Goal: Task Accomplishment & Management: Use online tool/utility

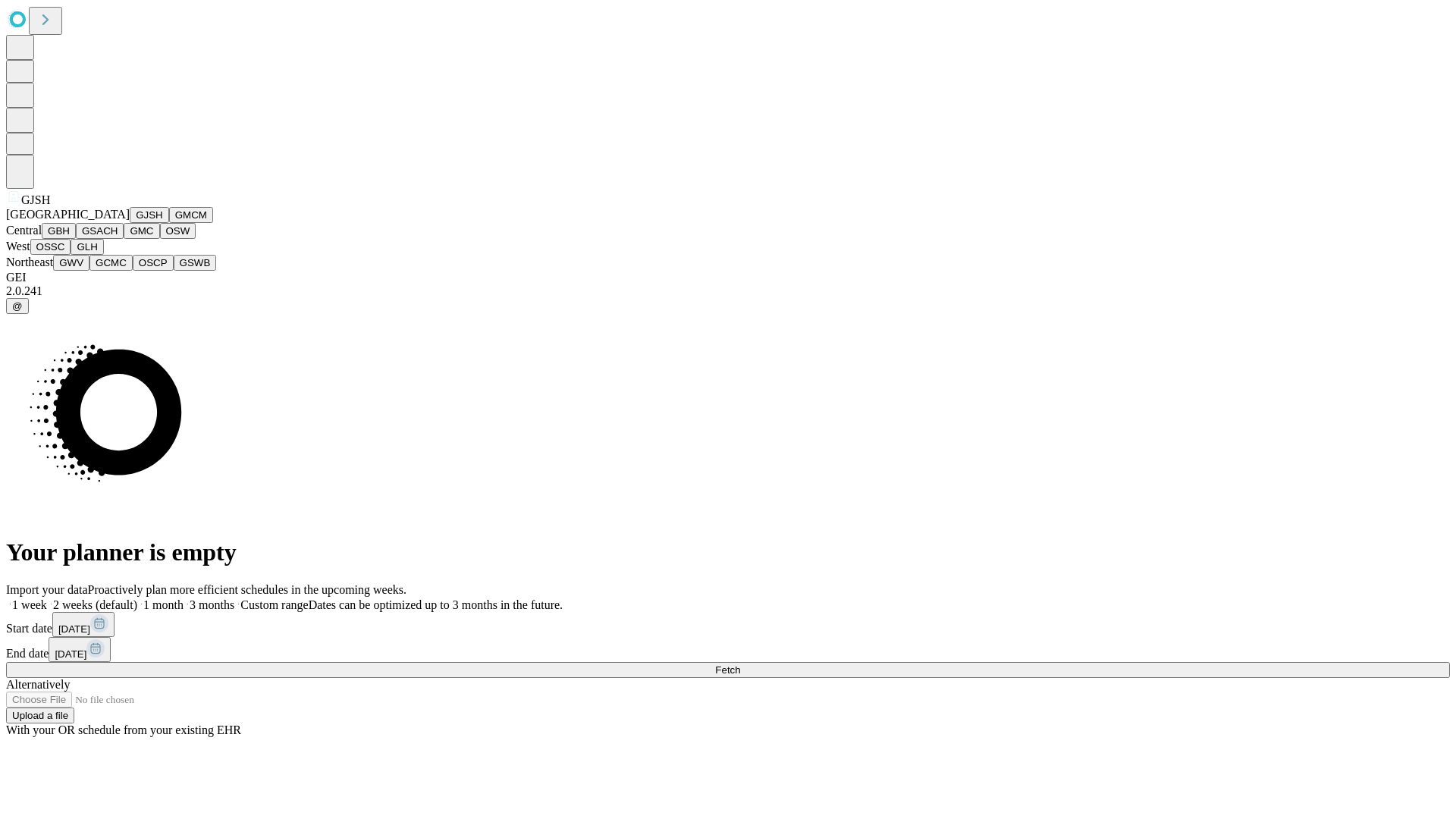
click at [129, 223] on button "GJSH" at bounding box center [149, 214] width 40 height 16
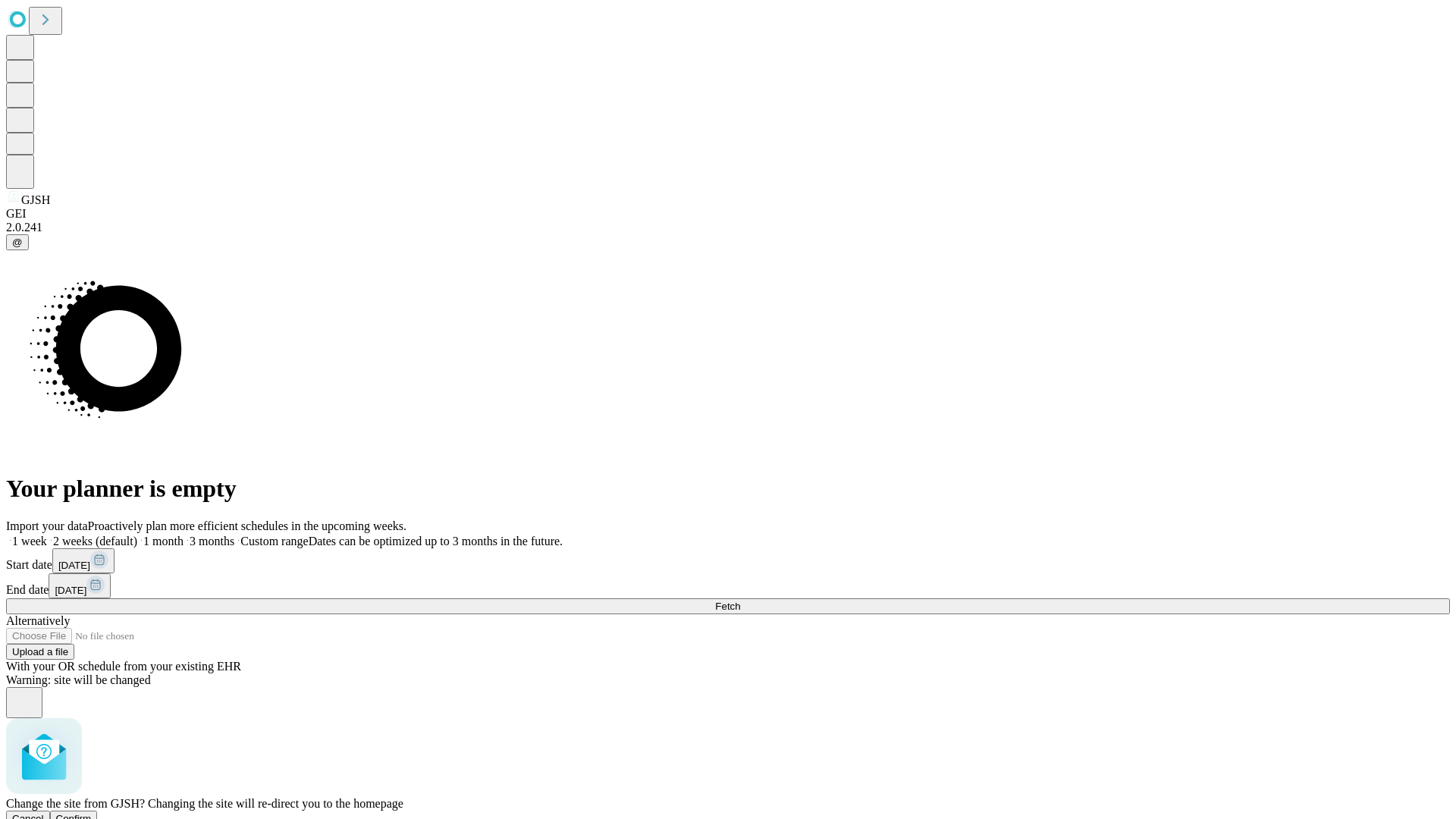
click at [91, 813] on span "Confirm" at bounding box center [74, 818] width 36 height 11
click at [47, 535] on label "1 week" at bounding box center [27, 541] width 41 height 13
click at [740, 600] on span "Fetch" at bounding box center [727, 606] width 25 height 11
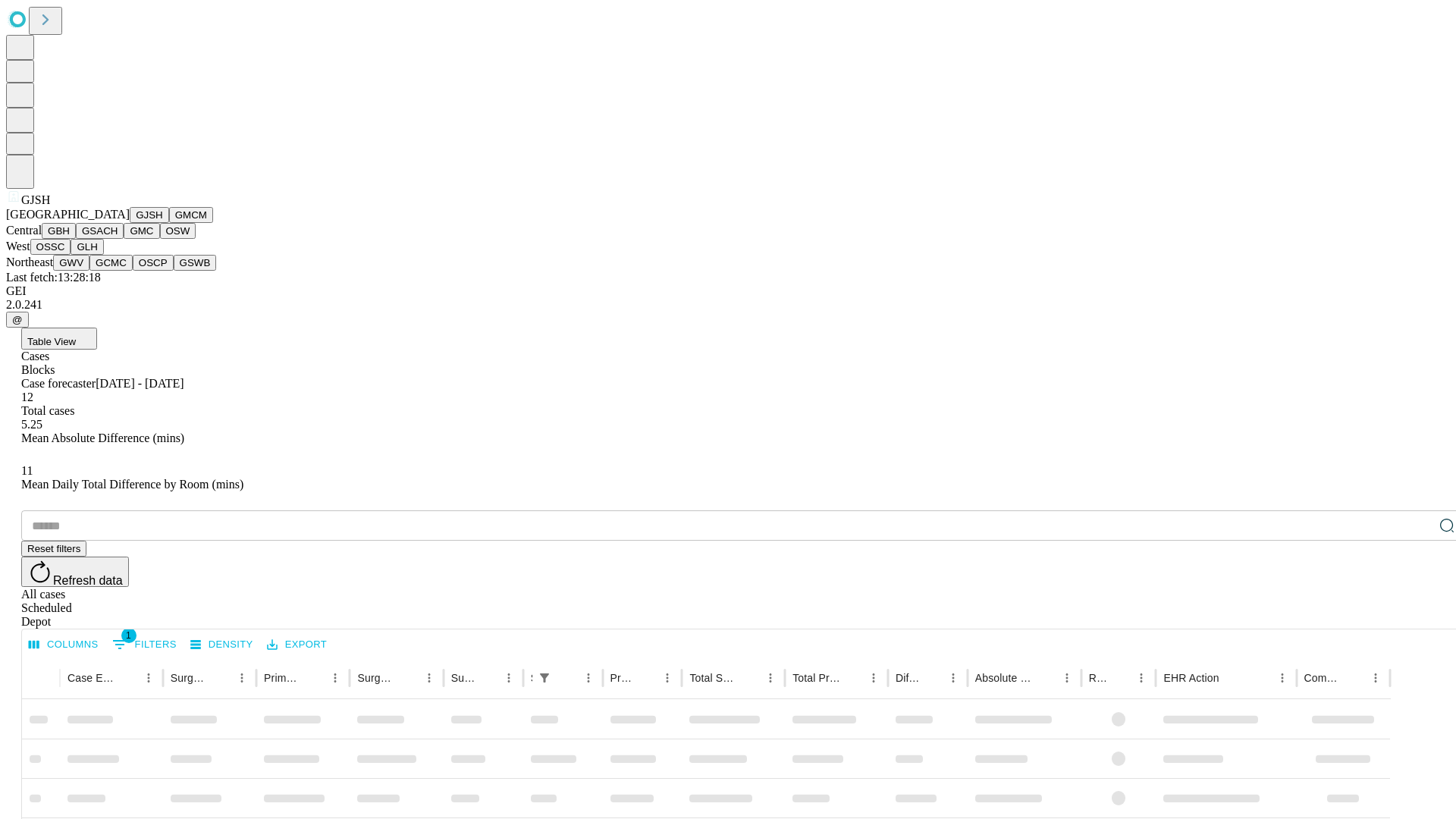
click at [169, 223] on button "GMCM" at bounding box center [191, 214] width 44 height 16
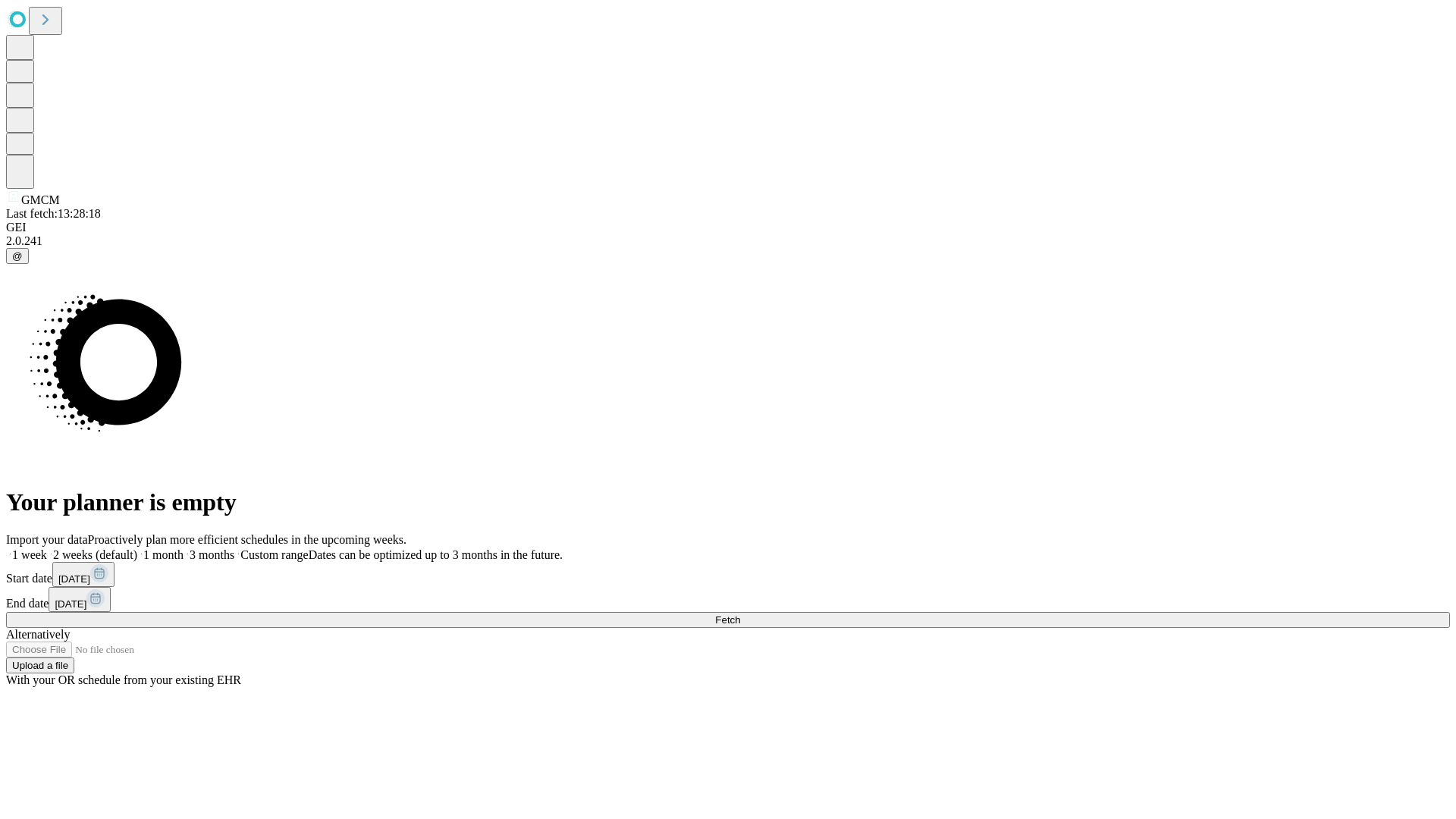
click at [47, 548] on label "1 week" at bounding box center [27, 555] width 41 height 13
click at [740, 614] on span "Fetch" at bounding box center [727, 620] width 25 height 11
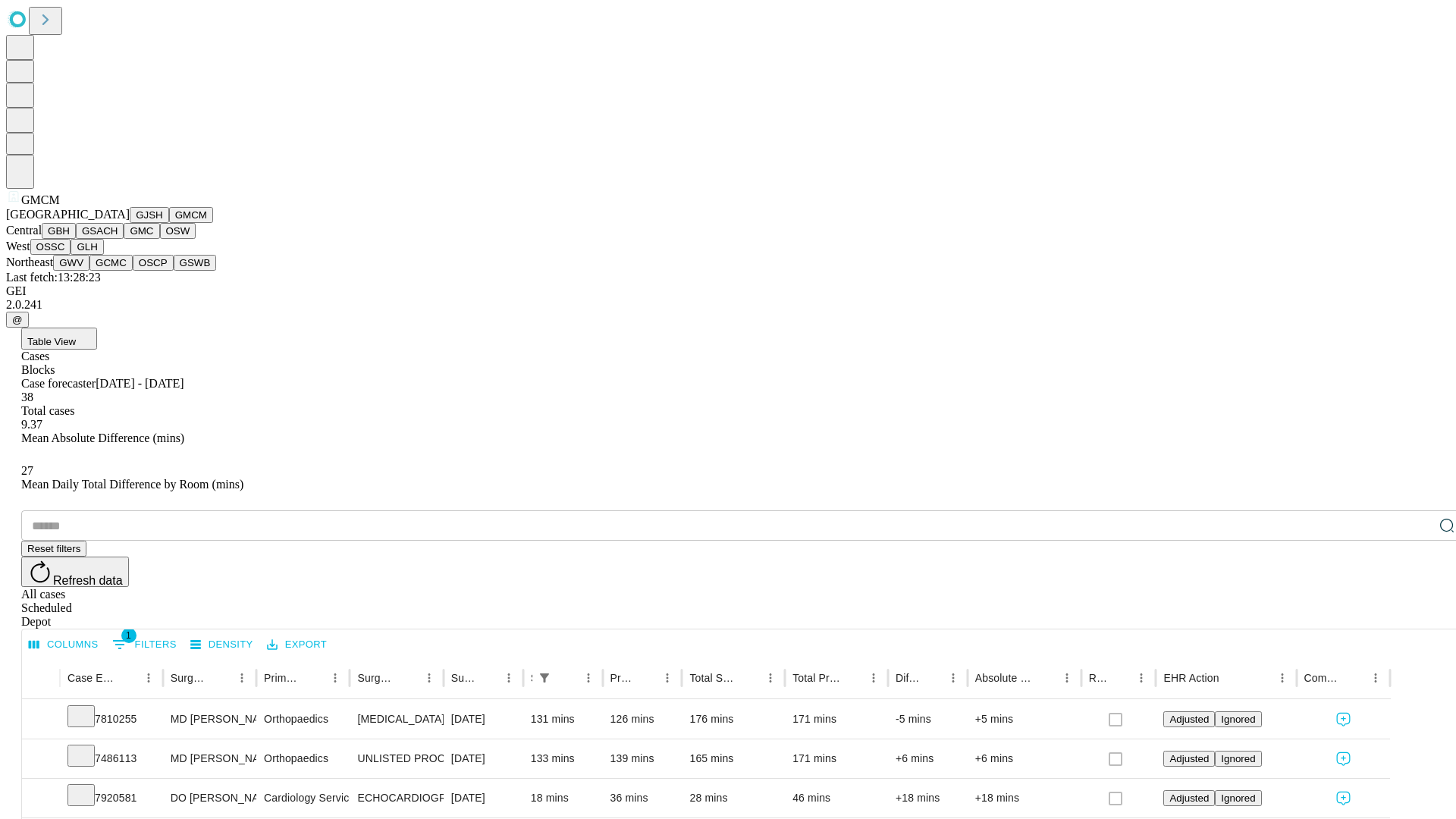
click at [76, 239] on button "GBH" at bounding box center [58, 230] width 34 height 16
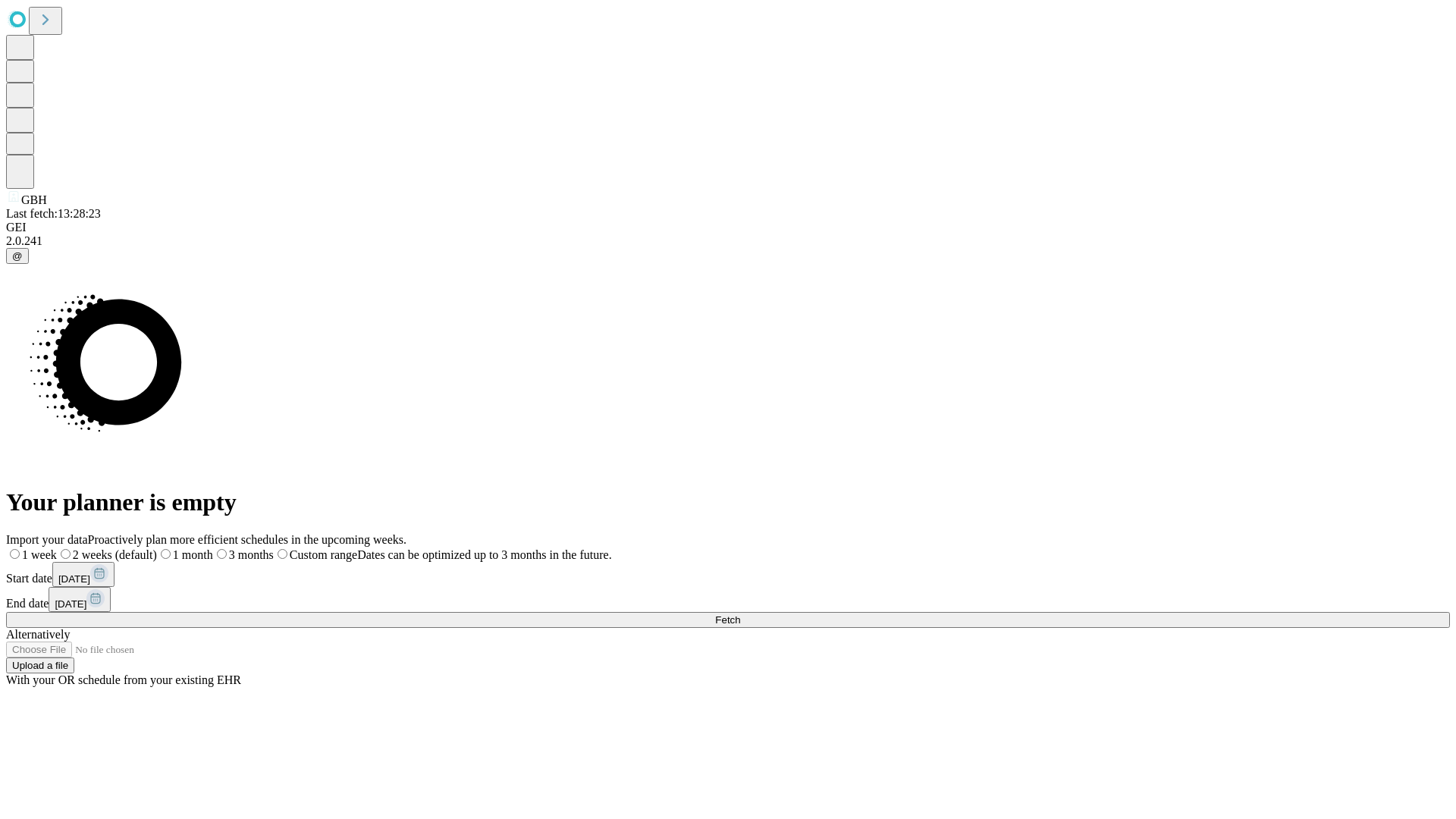
click at [57, 548] on label "1 week" at bounding box center [31, 555] width 51 height 13
click at [740, 614] on span "Fetch" at bounding box center [727, 620] width 25 height 11
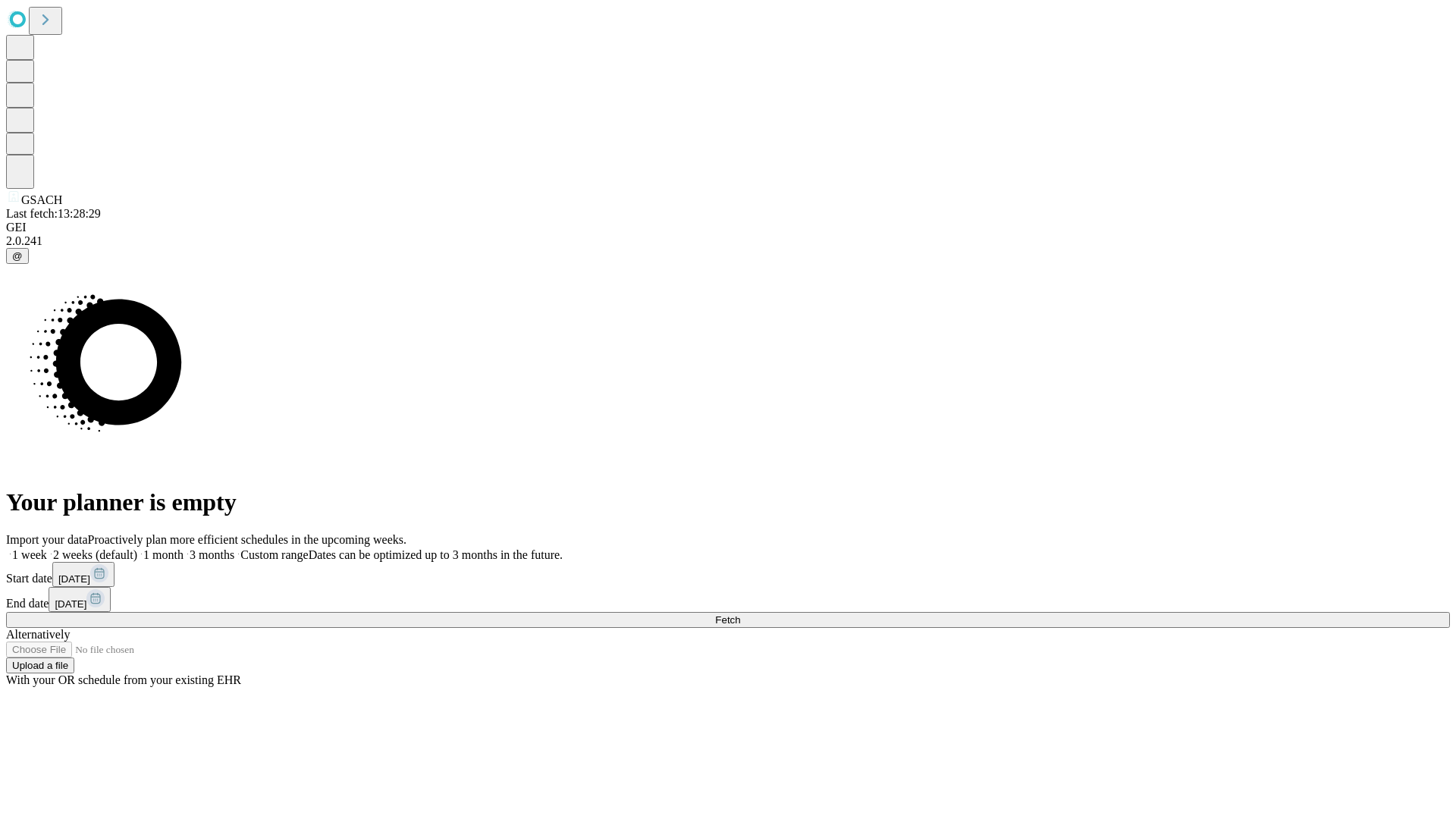
click at [740, 614] on span "Fetch" at bounding box center [727, 620] width 25 height 11
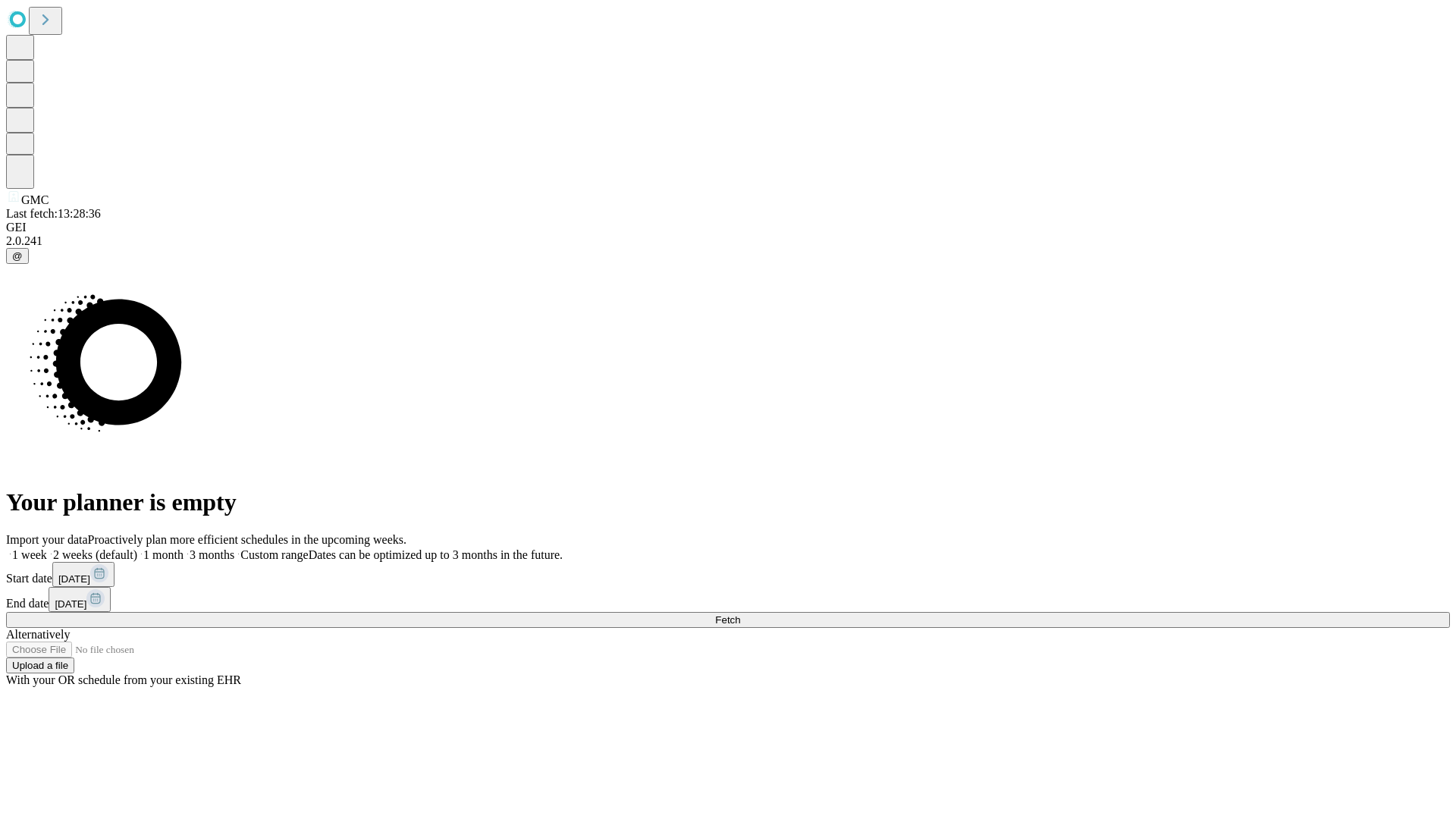
click at [740, 614] on span "Fetch" at bounding box center [727, 620] width 25 height 11
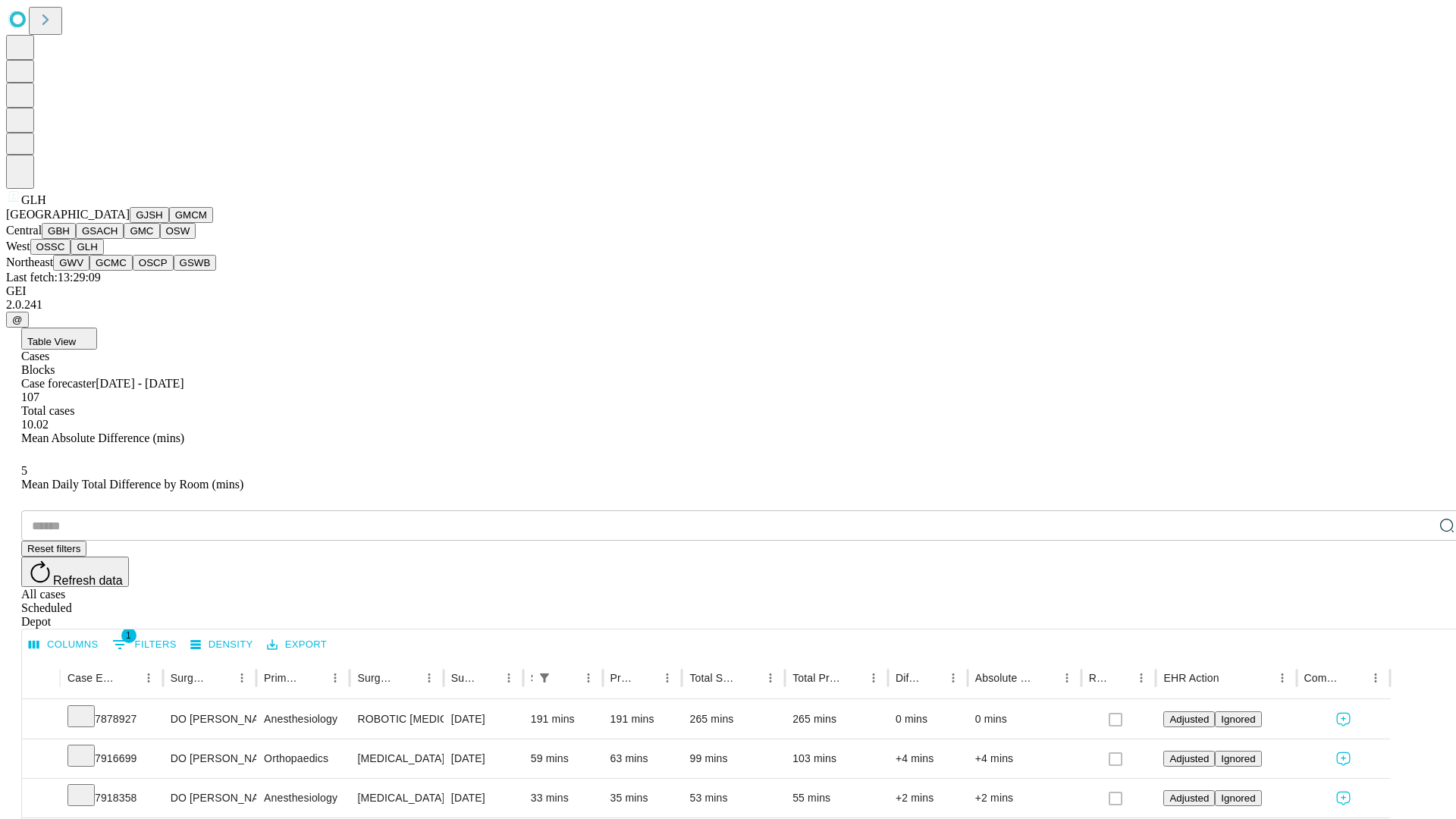
click at [90, 271] on button "GWV" at bounding box center [70, 262] width 36 height 16
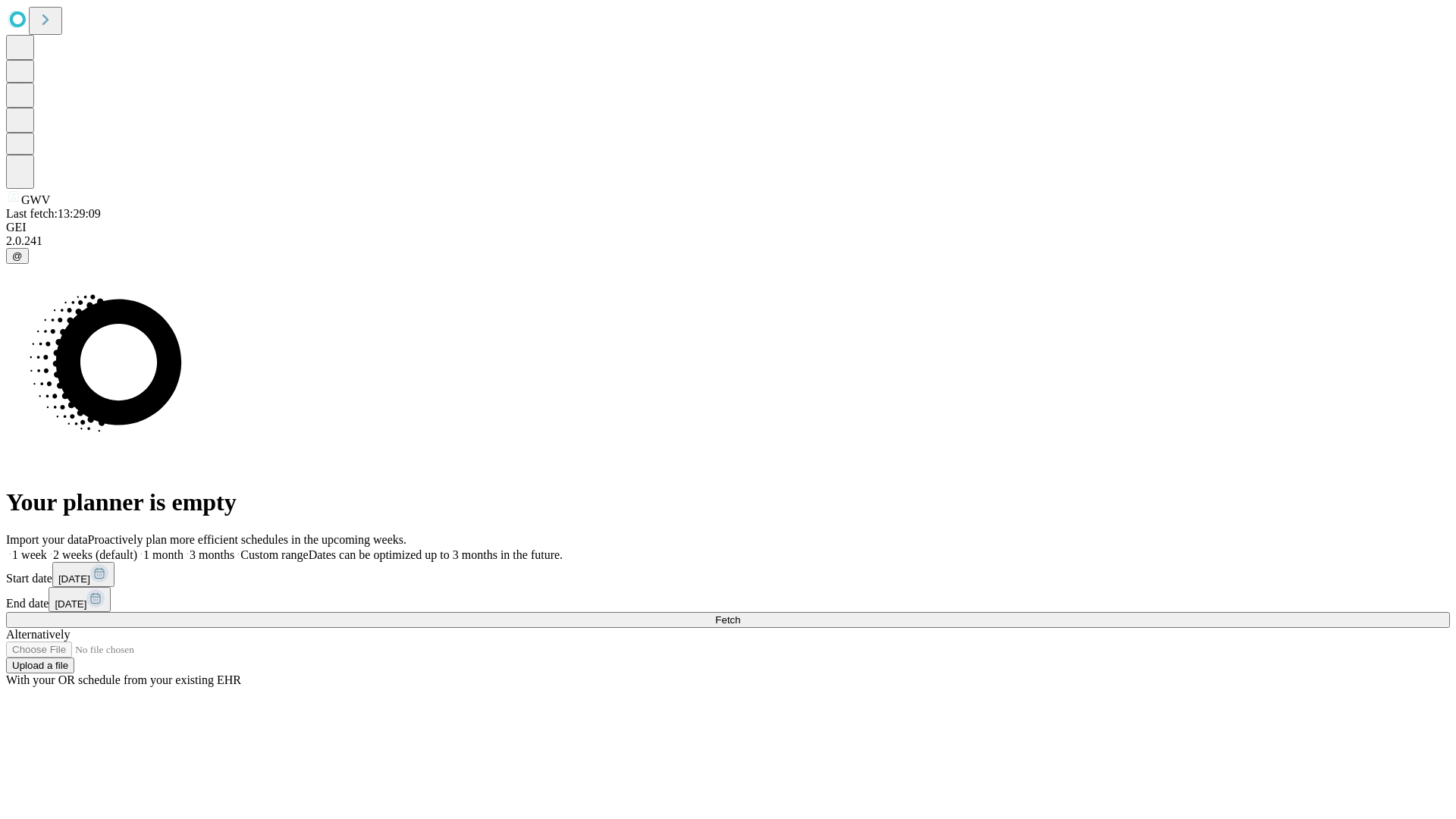
click at [47, 548] on label "1 week" at bounding box center [27, 555] width 41 height 13
click at [740, 614] on span "Fetch" at bounding box center [727, 620] width 25 height 11
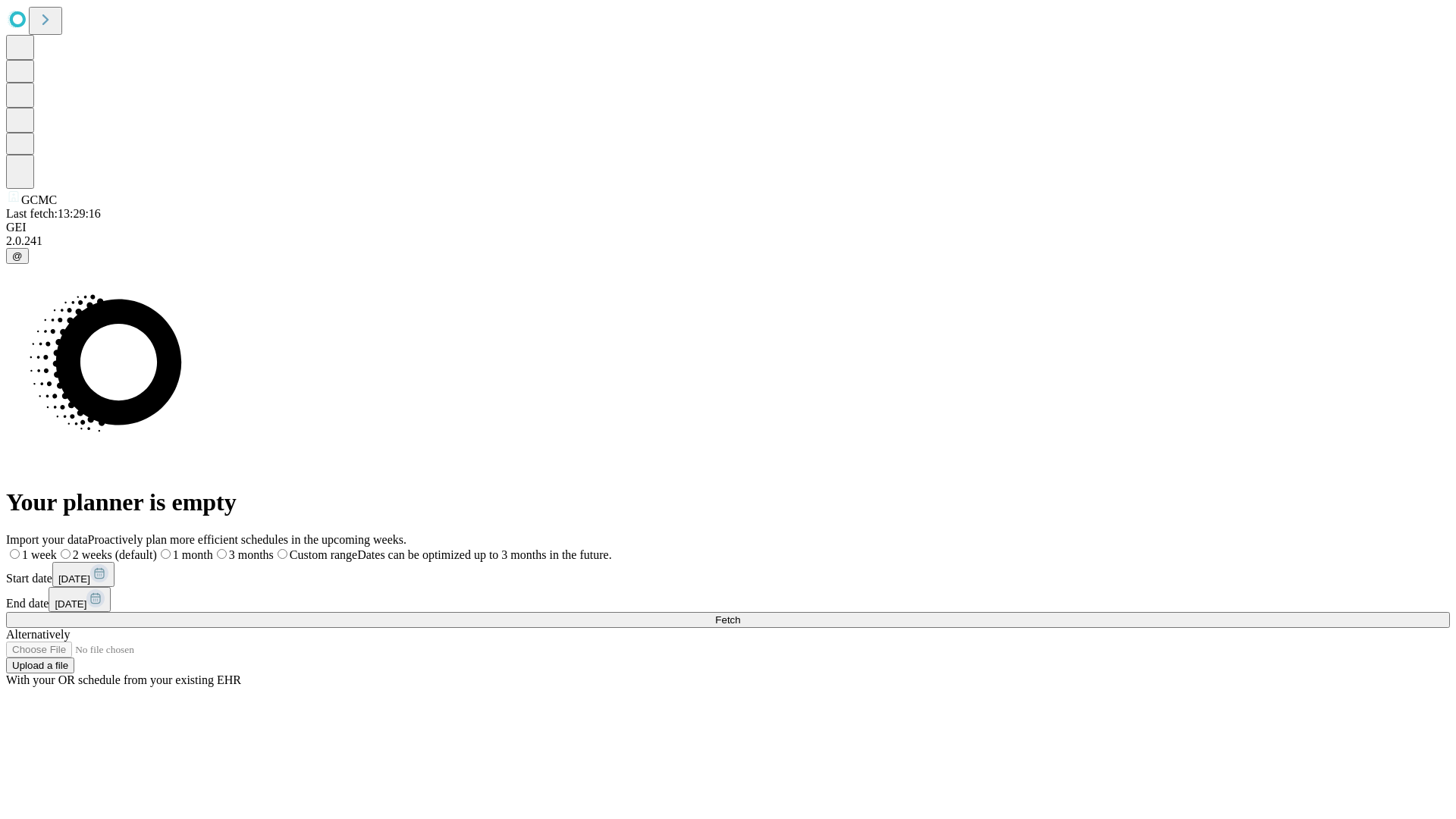
click at [57, 548] on label "1 week" at bounding box center [31, 555] width 51 height 13
click at [740, 614] on span "Fetch" at bounding box center [727, 620] width 25 height 11
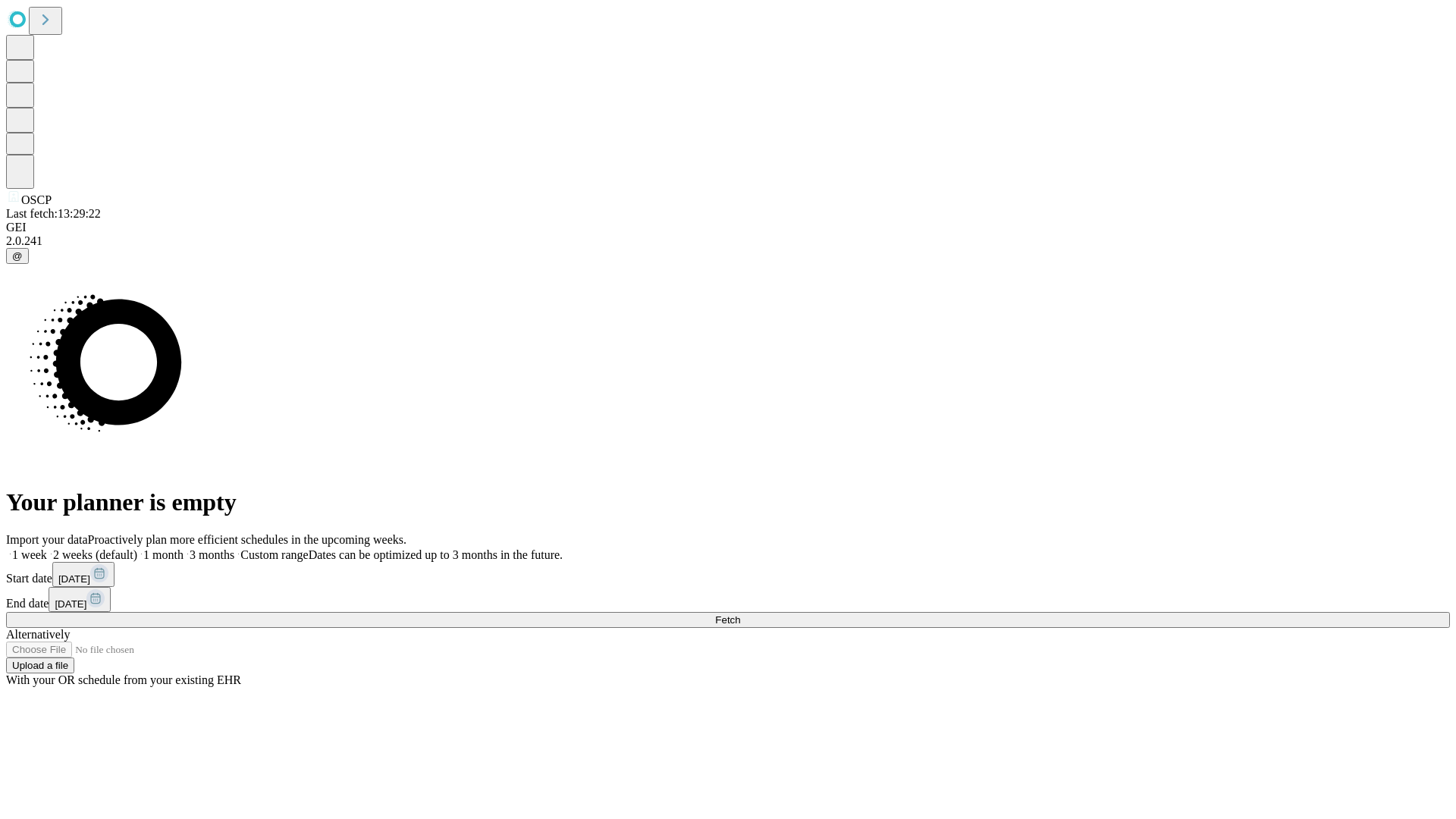
click at [47, 548] on label "1 week" at bounding box center [27, 555] width 41 height 13
click at [740, 614] on span "Fetch" at bounding box center [727, 620] width 25 height 11
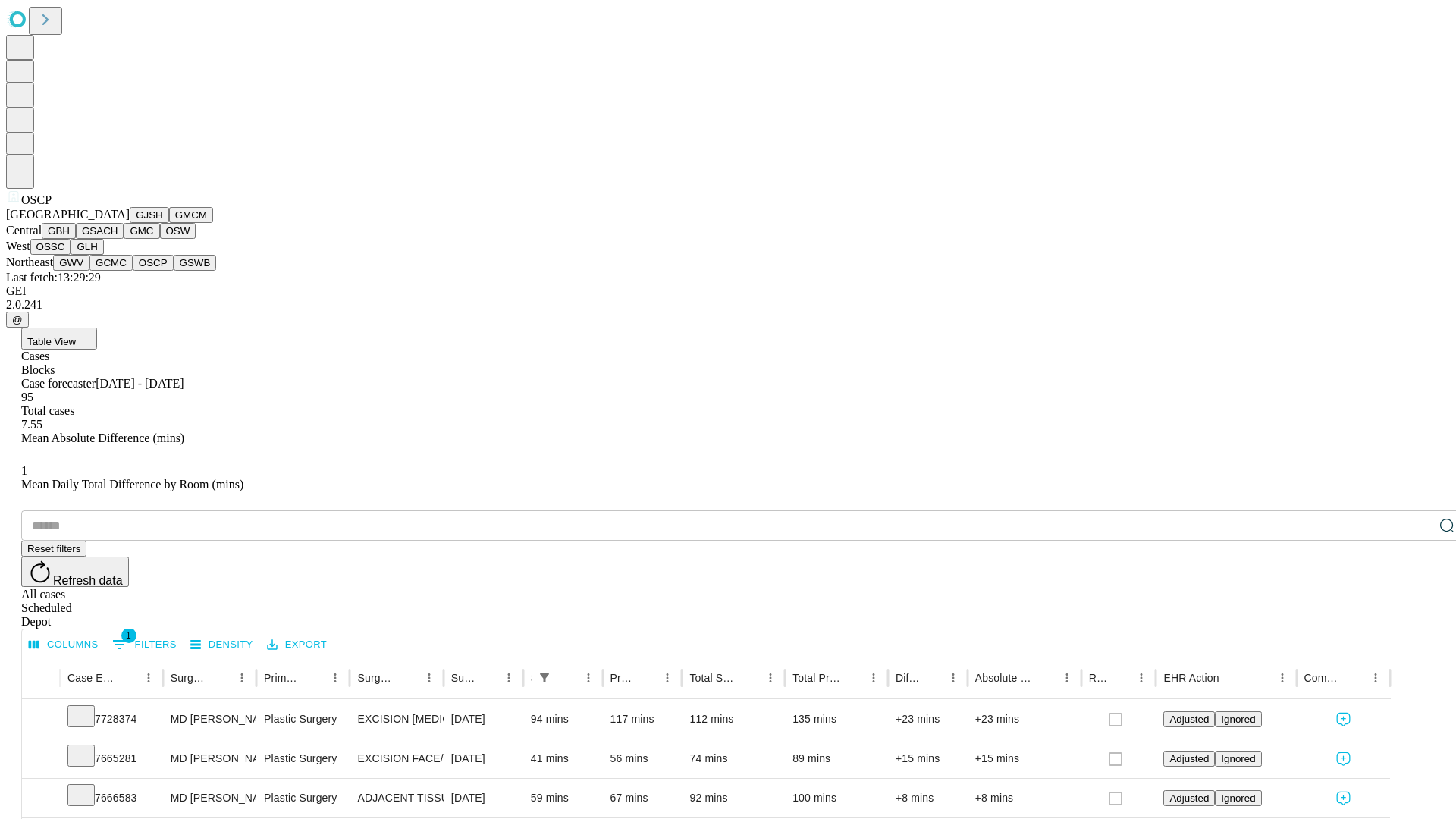
click at [174, 271] on button "GSWB" at bounding box center [195, 262] width 43 height 16
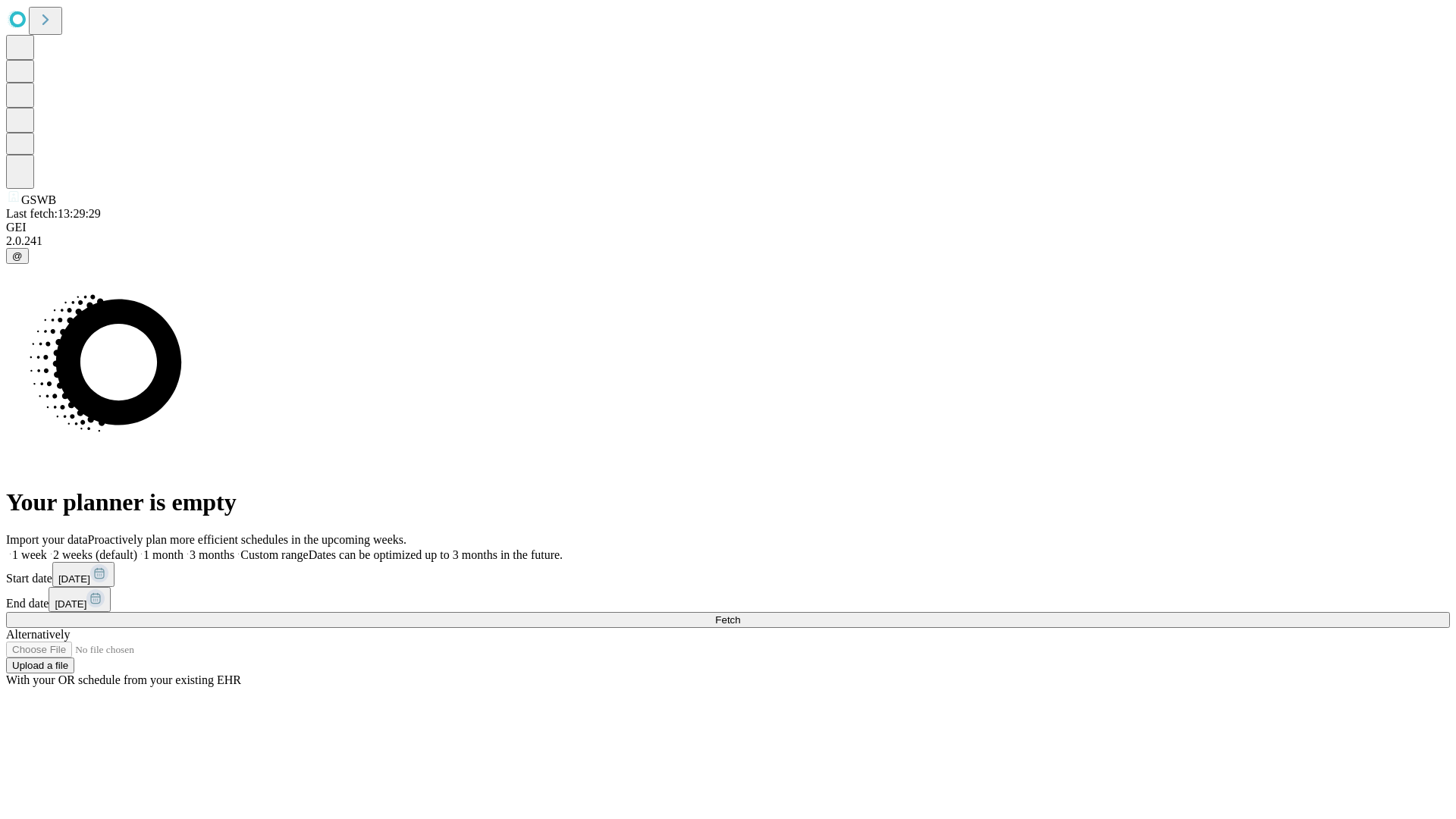
click at [47, 548] on label "1 week" at bounding box center [27, 555] width 41 height 13
click at [740, 614] on span "Fetch" at bounding box center [727, 620] width 25 height 11
